Goal: Navigation & Orientation: Understand site structure

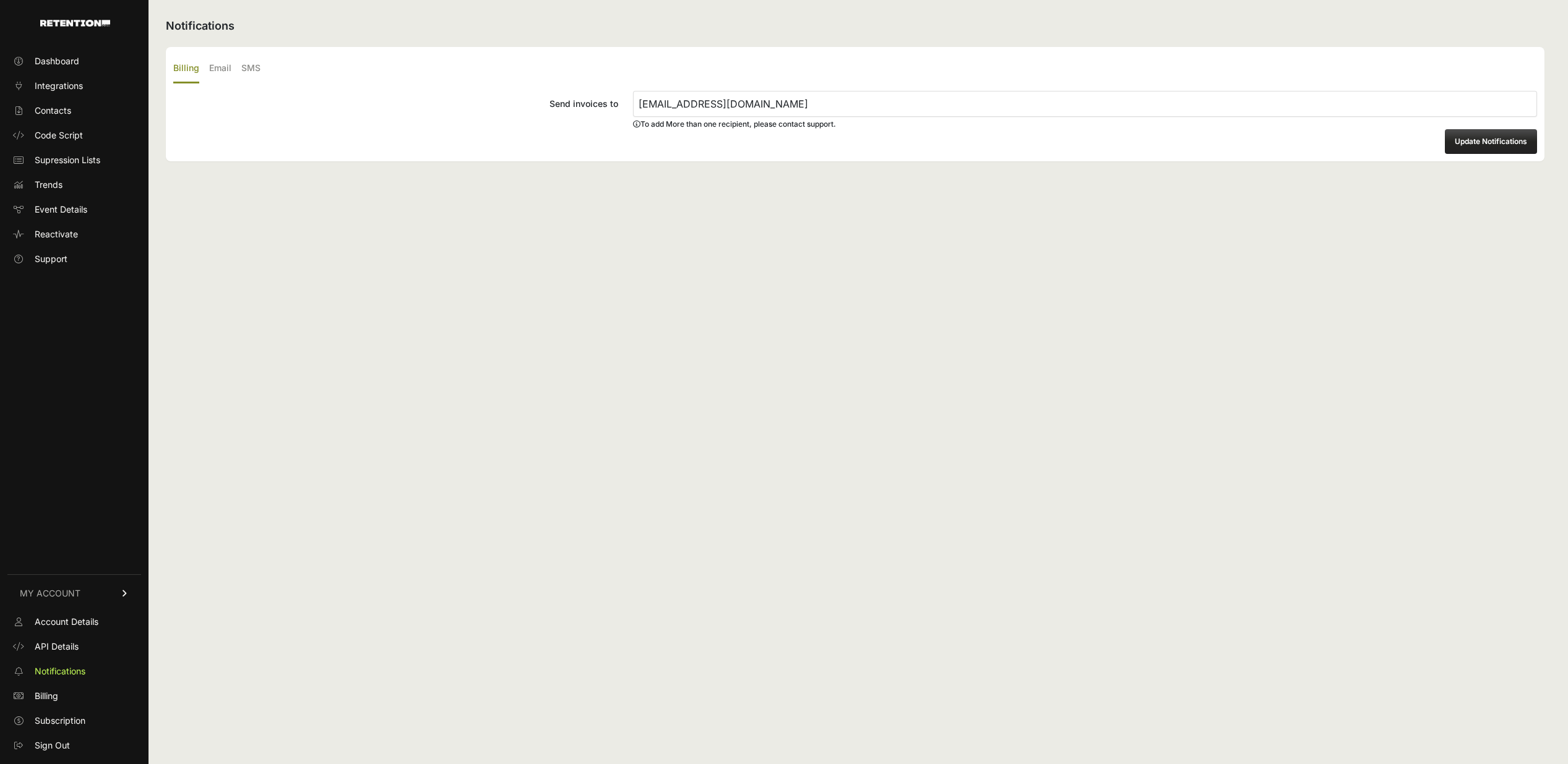
click at [922, 242] on div "Notifications Billing Email SMS Send invoices to SMWH-Invoices@sportsmans.com T…" at bounding box center [855, 382] width 1414 height 764
click at [54, 59] on span "Dashboard" at bounding box center [57, 60] width 44 height 12
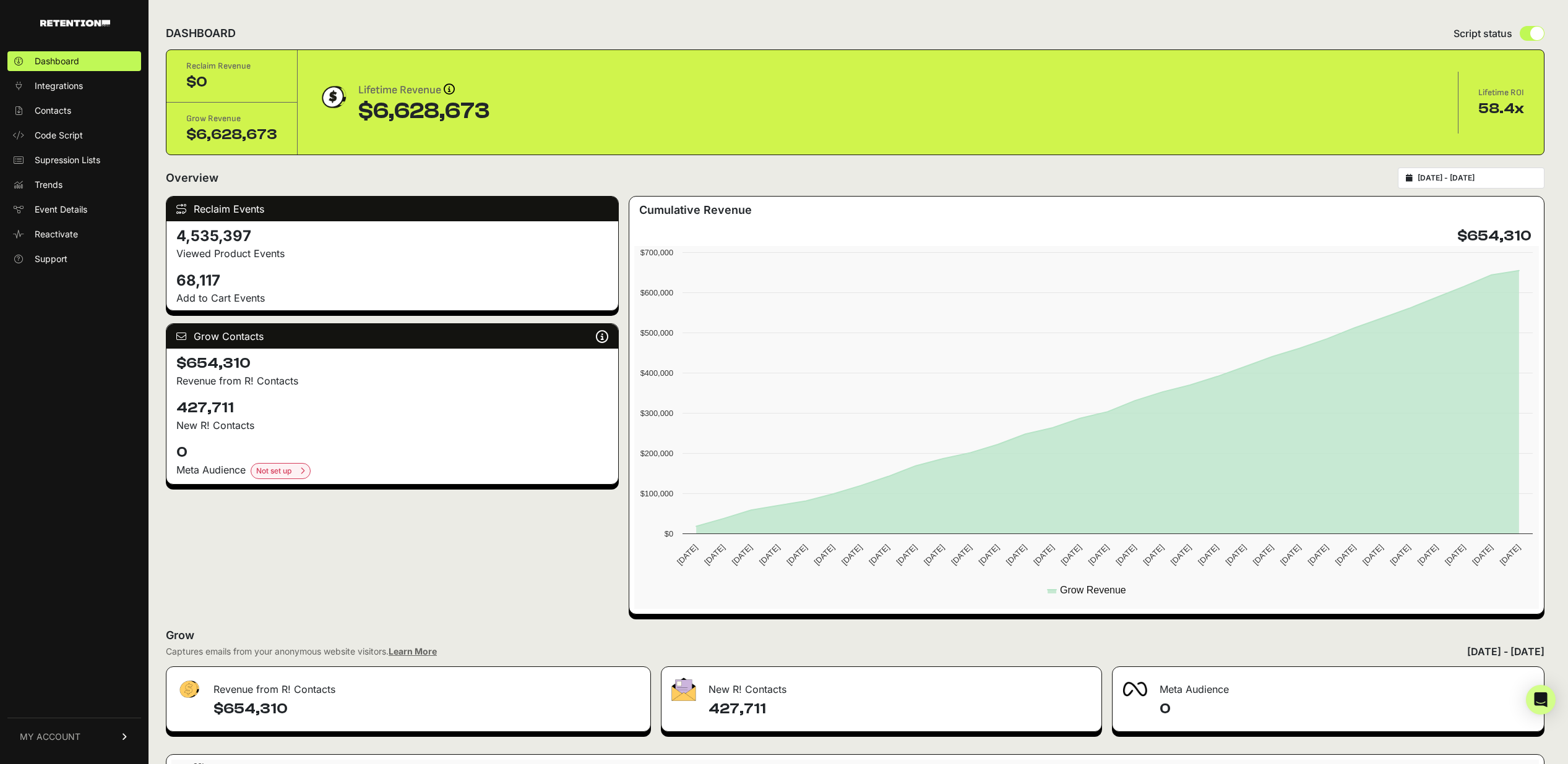
scroll to position [1, 0]
click at [246, 135] on div "$6,628,673" at bounding box center [231, 134] width 91 height 20
click at [213, 123] on div "Grow Revenue" at bounding box center [231, 118] width 91 height 12
click at [210, 64] on div "Reclaim Revenue" at bounding box center [231, 65] width 91 height 12
click at [200, 77] on div "$0" at bounding box center [231, 81] width 91 height 20
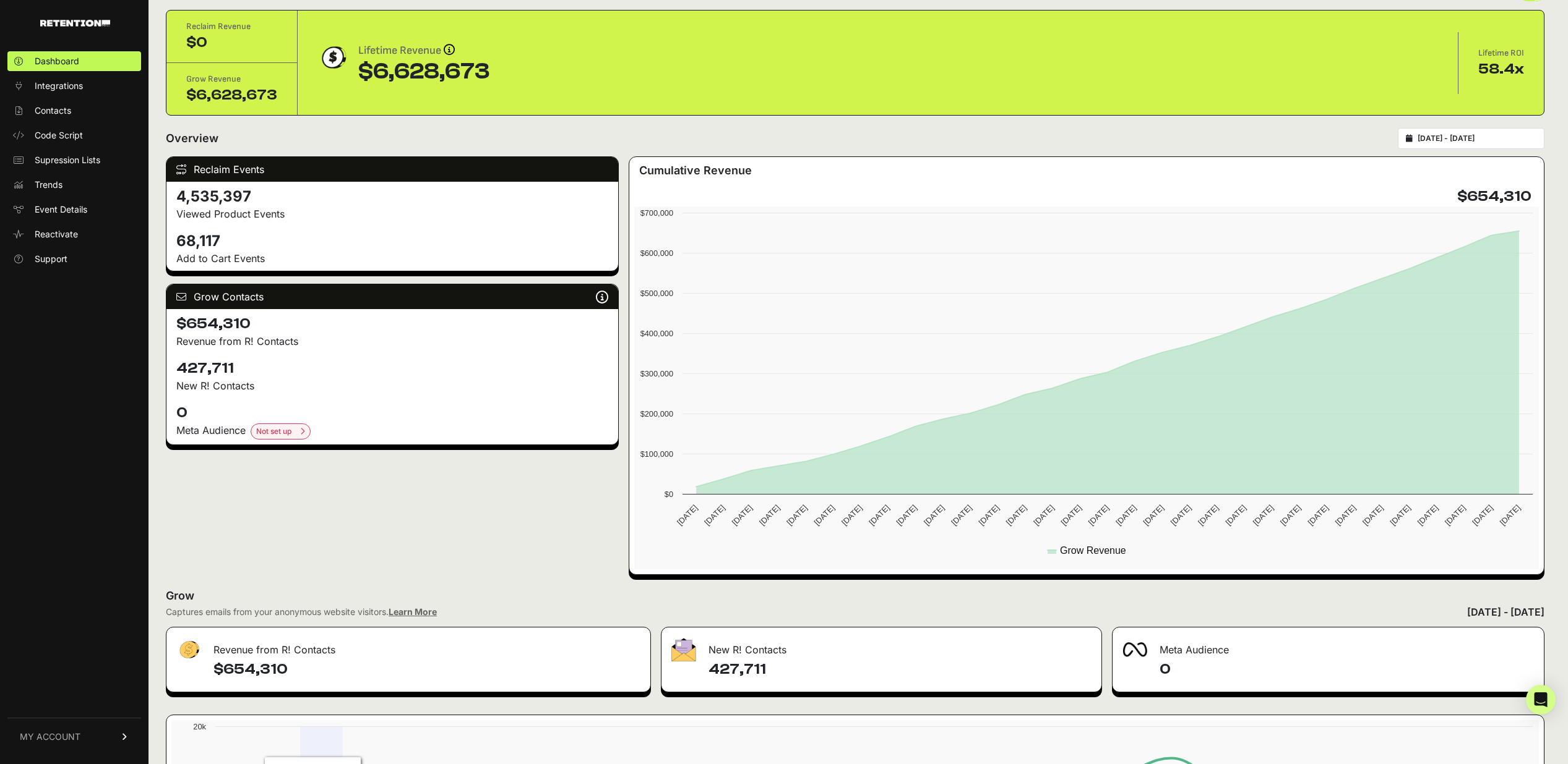
scroll to position [0, 0]
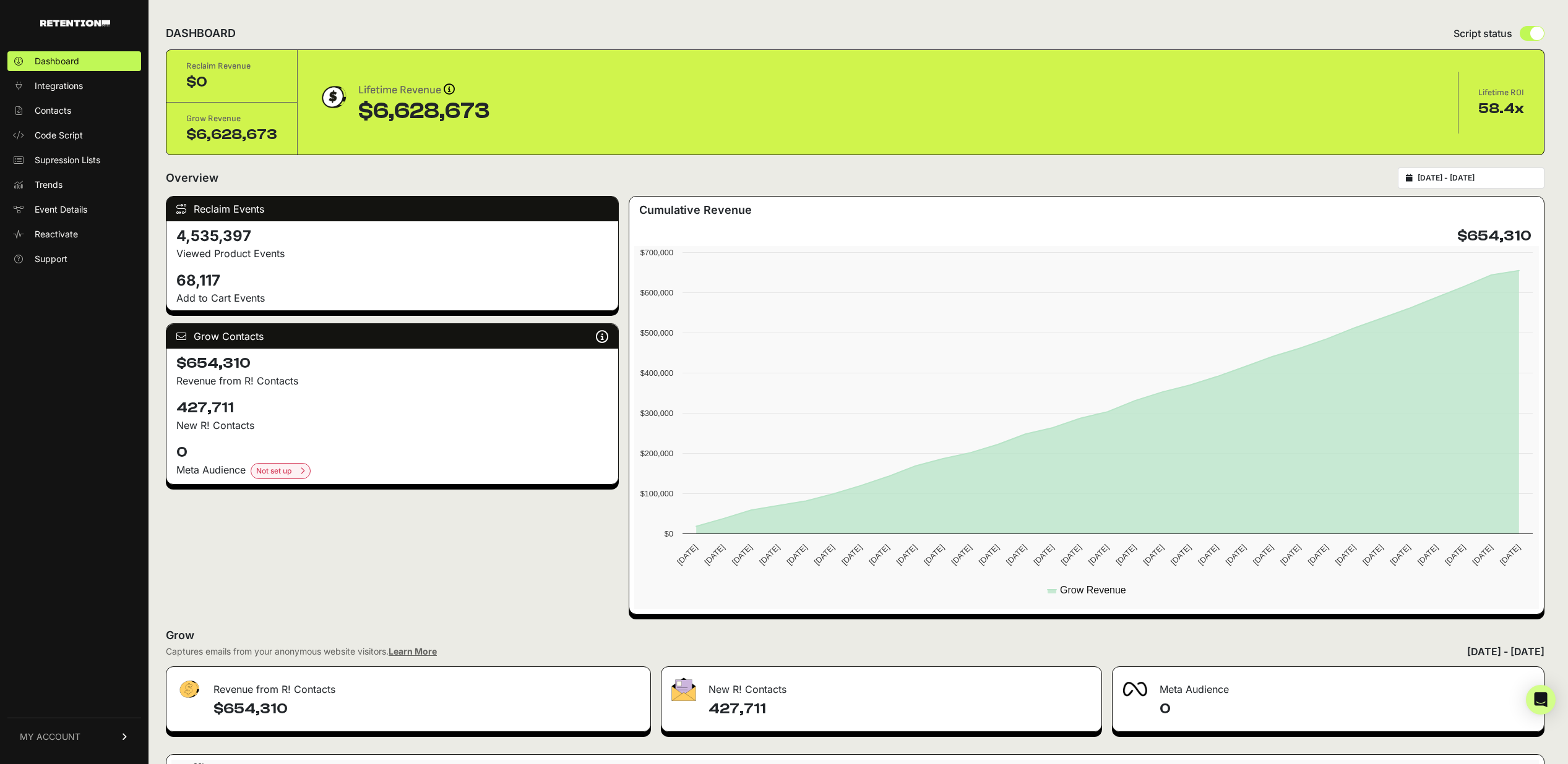
drag, startPoint x: 1487, startPoint y: 113, endPoint x: 1297, endPoint y: 144, distance: 192.5
click at [1486, 115] on div "58.4x" at bounding box center [1501, 108] width 46 height 20
click at [55, 186] on span "Trends" at bounding box center [48, 184] width 28 height 12
click at [29, 178] on link "Trends" at bounding box center [74, 185] width 133 height 20
click at [43, 183] on span "Trends" at bounding box center [48, 184] width 28 height 12
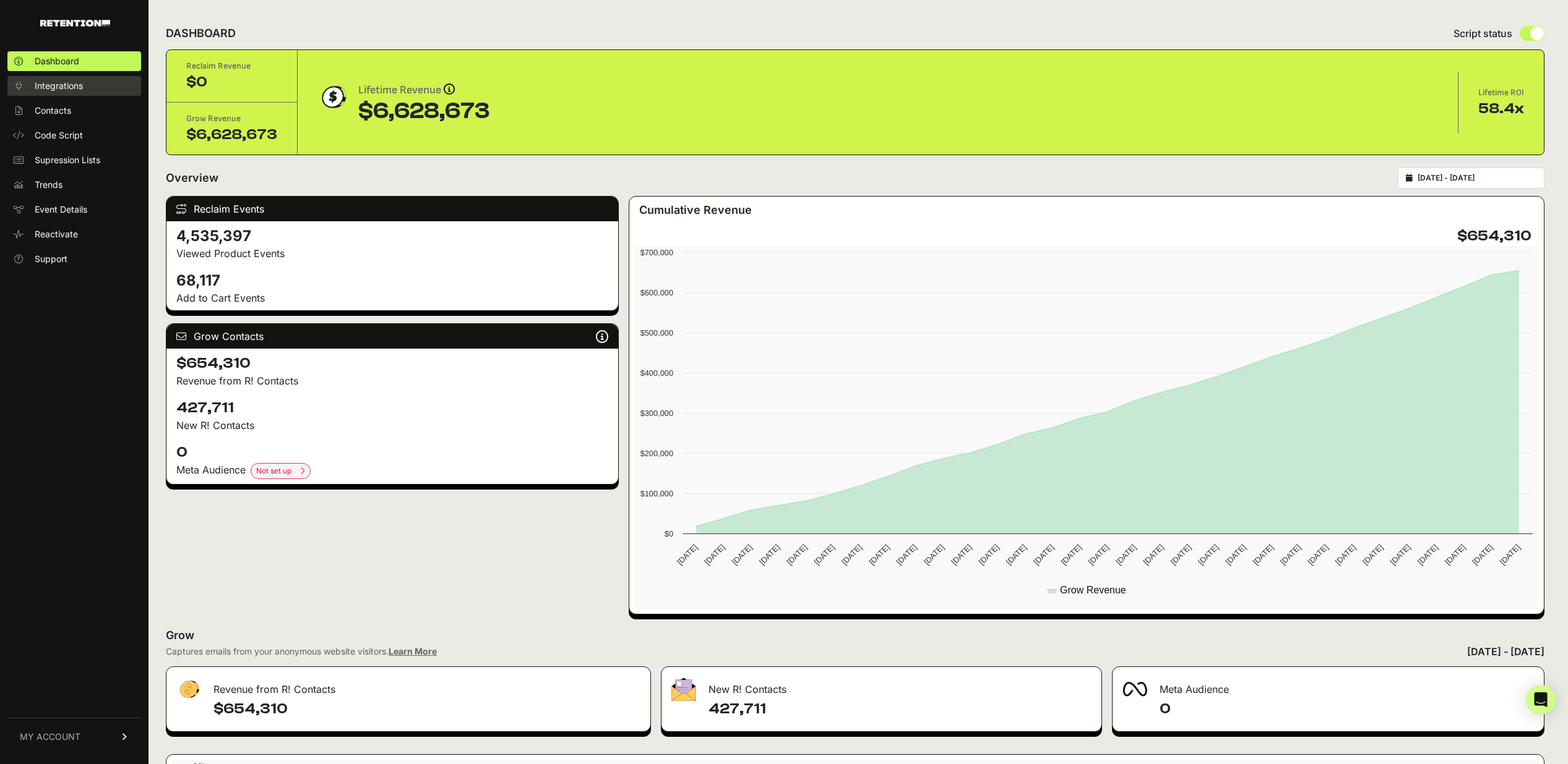
click at [55, 86] on span "Integrations" at bounding box center [59, 85] width 48 height 12
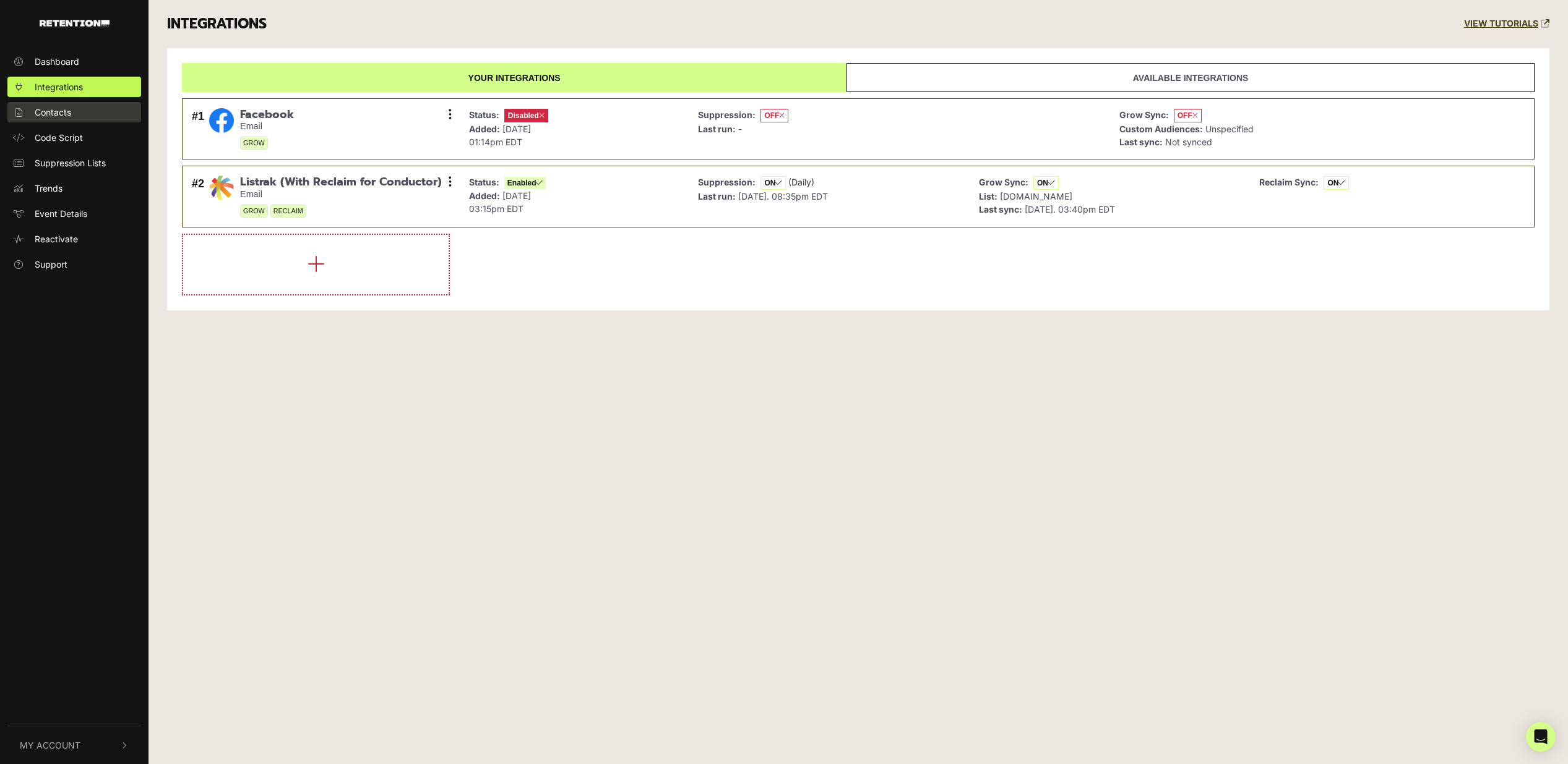
click at [48, 115] on span "Contacts" at bounding box center [53, 112] width 36 height 13
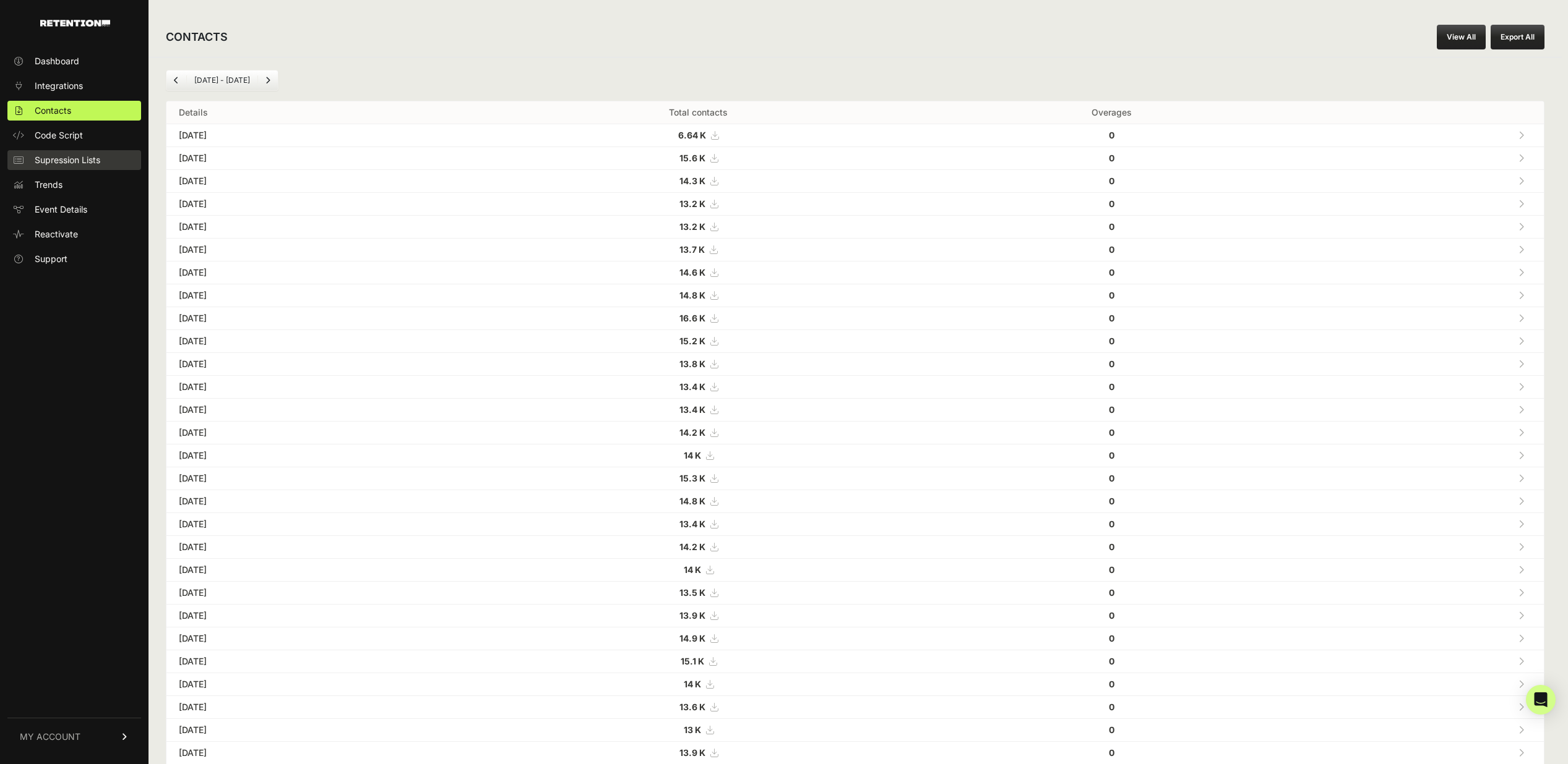
click at [45, 162] on span "Supression Lists" at bounding box center [67, 160] width 65 height 12
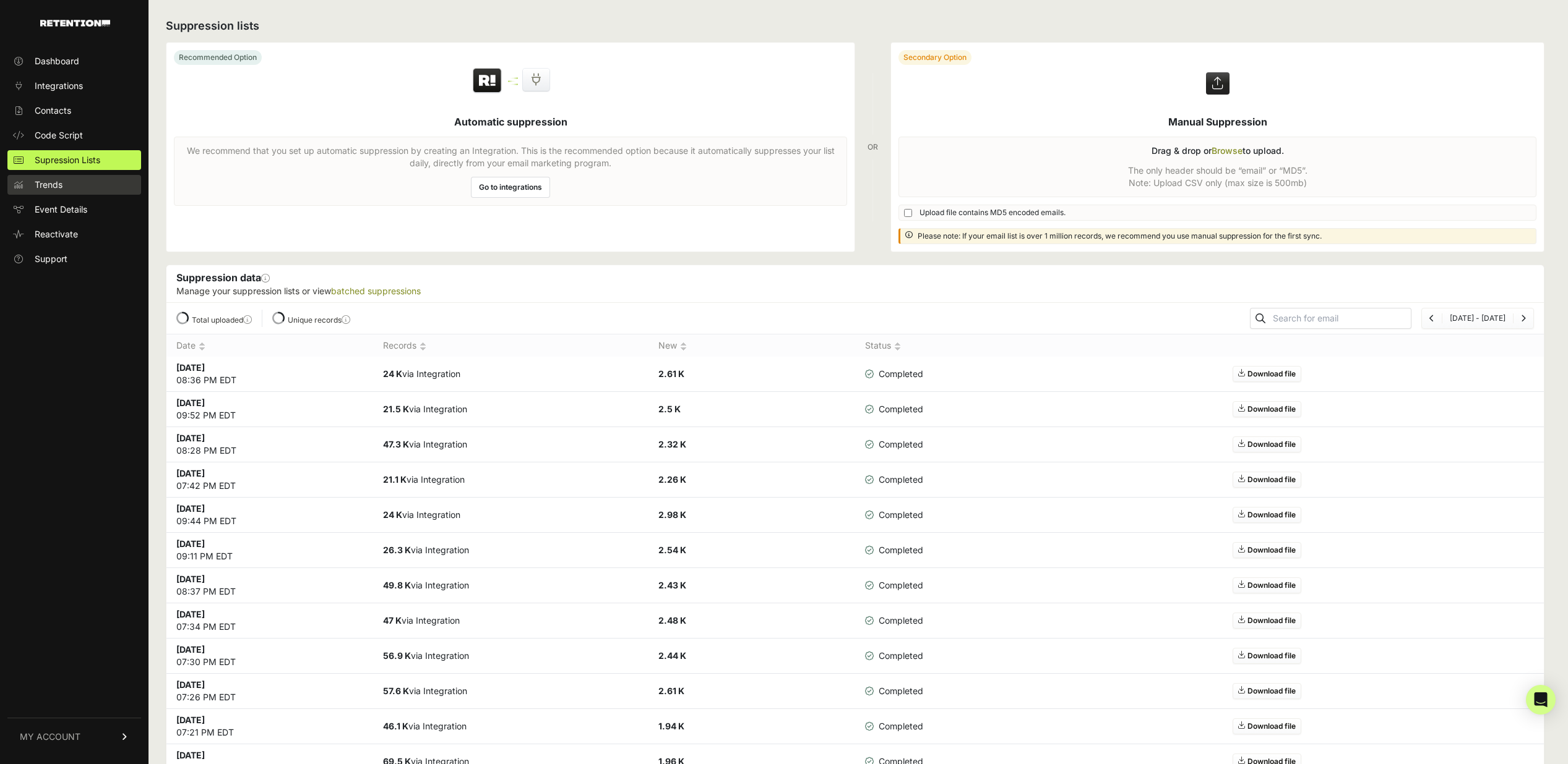
click at [44, 186] on span "Trends" at bounding box center [48, 184] width 28 height 12
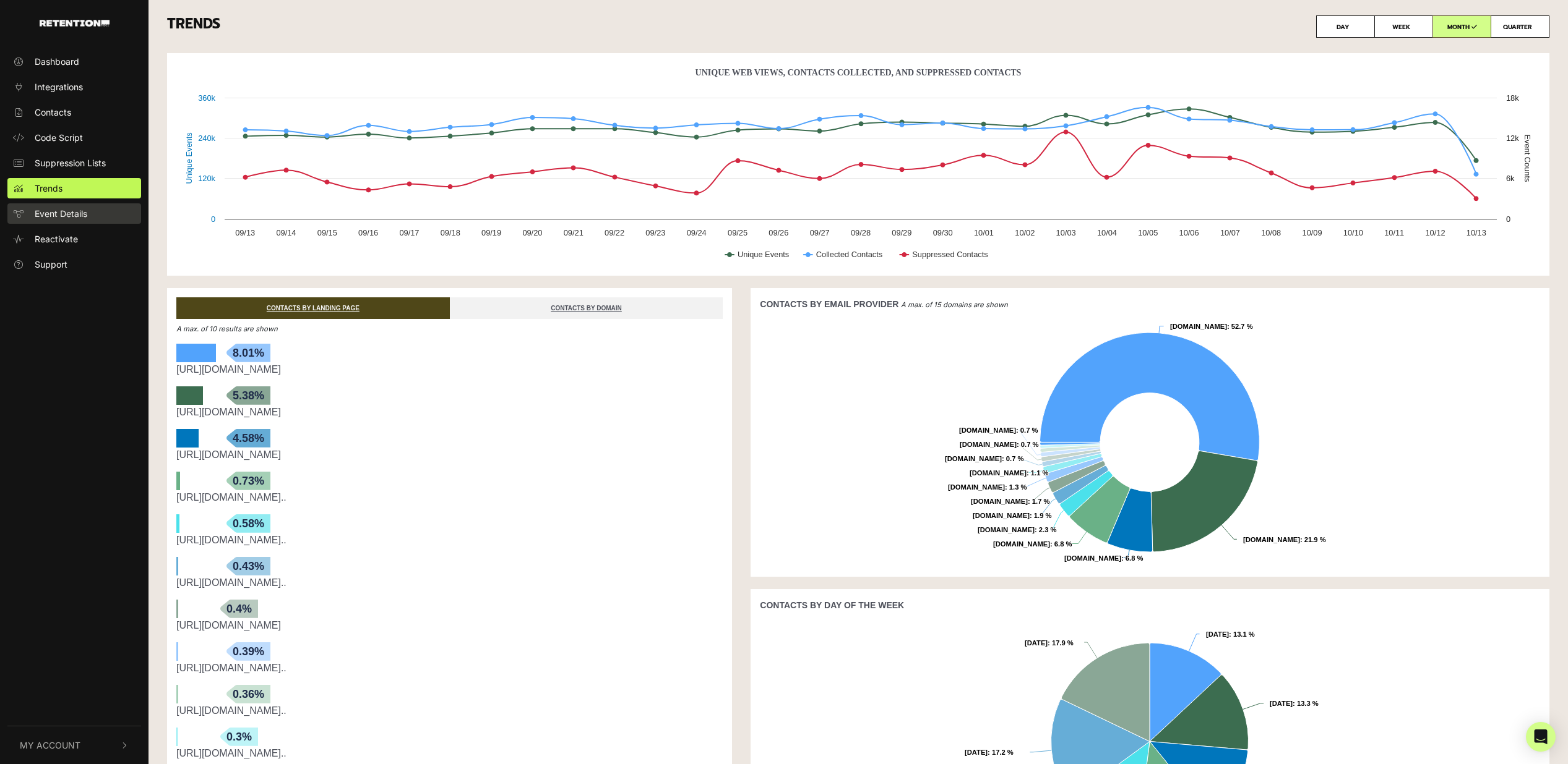
click at [49, 210] on span "Event Details" at bounding box center [60, 214] width 53 height 13
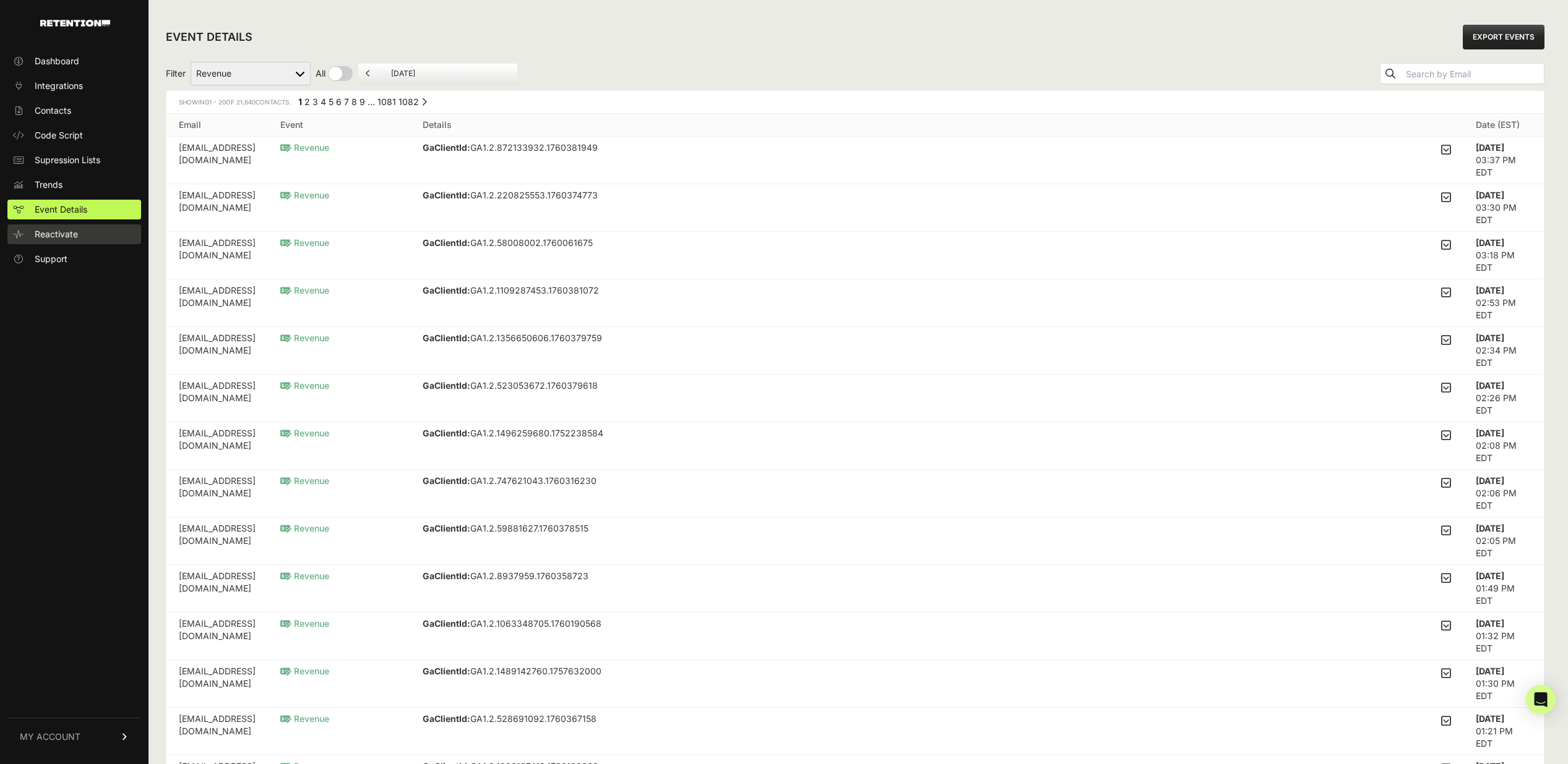
click at [74, 232] on span "Reactivate" at bounding box center [56, 234] width 43 height 12
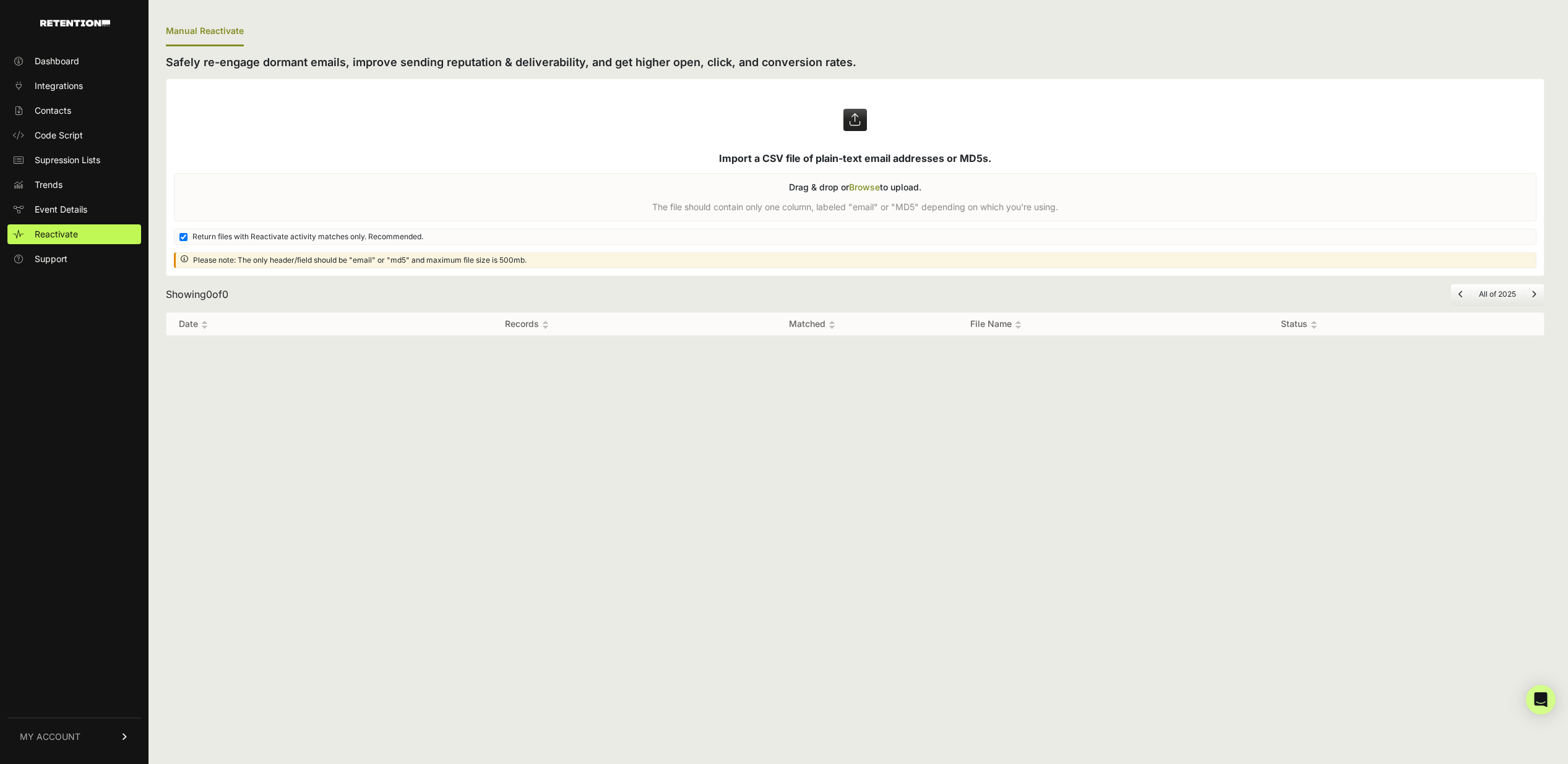
click at [45, 50] on div "Dashboard Integrations Contacts Code Script Supression Lists Trends Event Detai…" at bounding box center [74, 401] width 149 height 724
click at [44, 59] on span "Dashboard" at bounding box center [57, 60] width 44 height 12
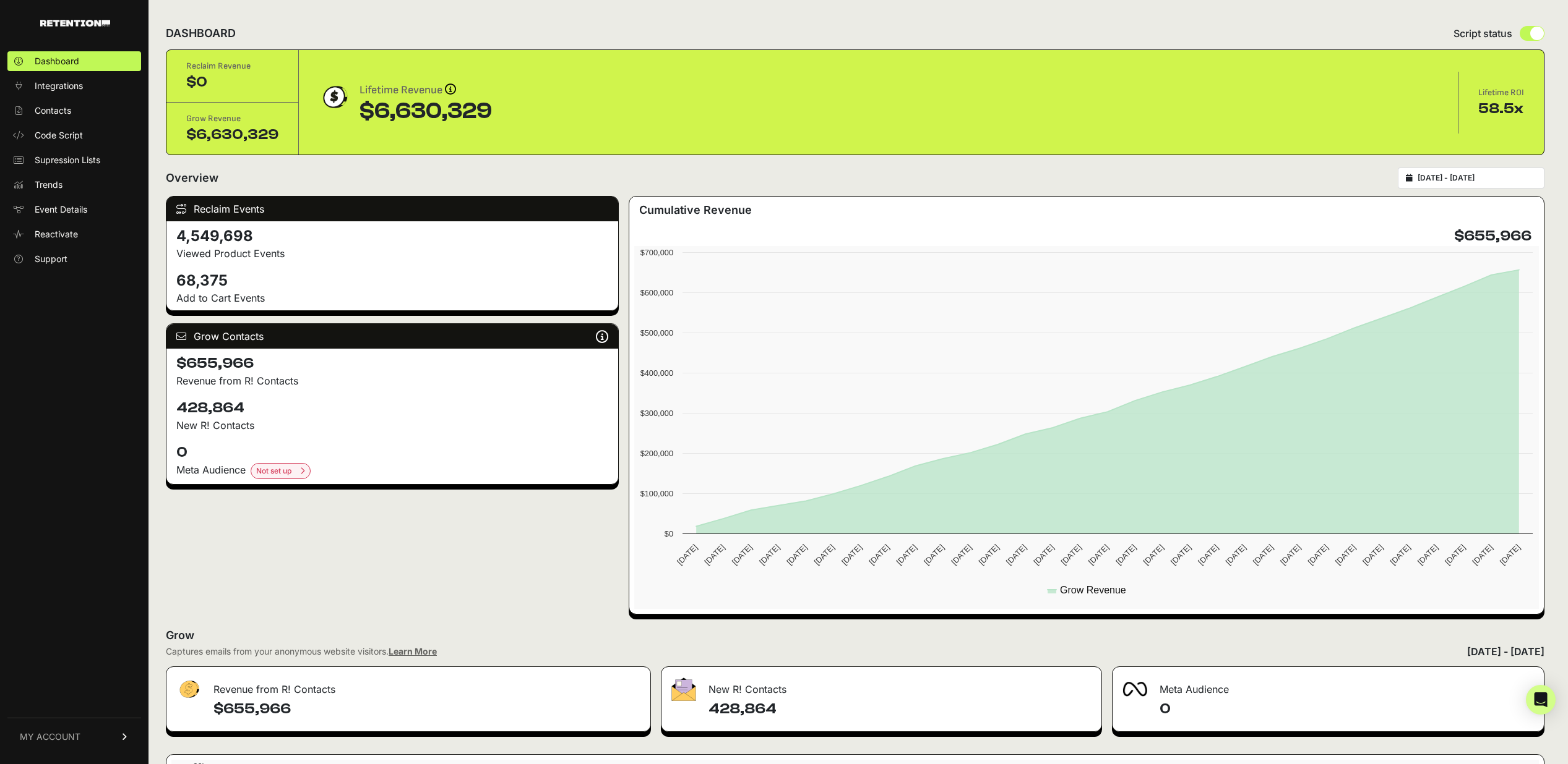
click at [207, 84] on div "$0" at bounding box center [232, 81] width 92 height 20
